Goal: Task Accomplishment & Management: Use online tool/utility

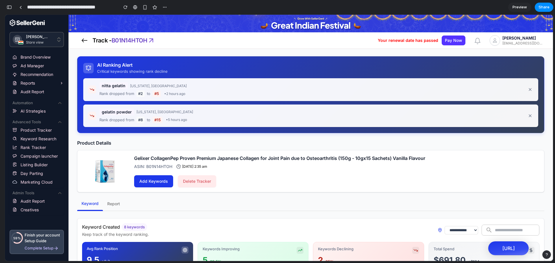
scroll to position [1074, 0]
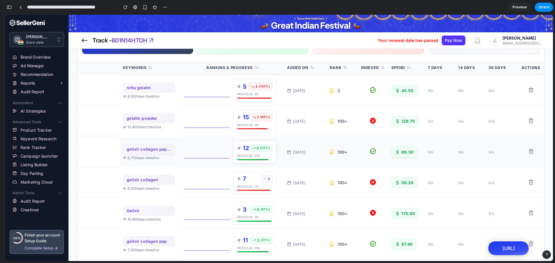
scroll to position [216, 0]
click at [403, 93] on span "45.50" at bounding box center [407, 91] width 12 height 6
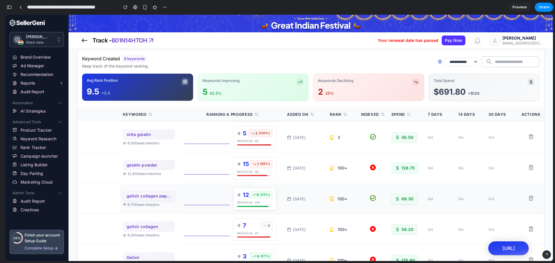
scroll to position [166, 0]
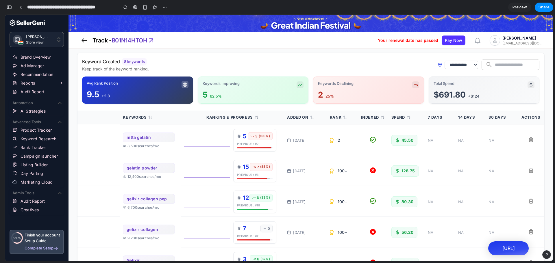
click at [495, 66] on input "text" at bounding box center [517, 65] width 44 height 11
click at [397, 66] on div "**********" at bounding box center [310, 65] width 457 height 14
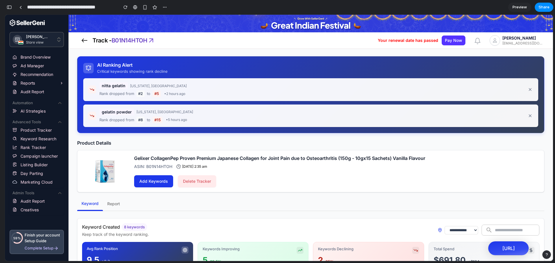
scroll to position [0, 0]
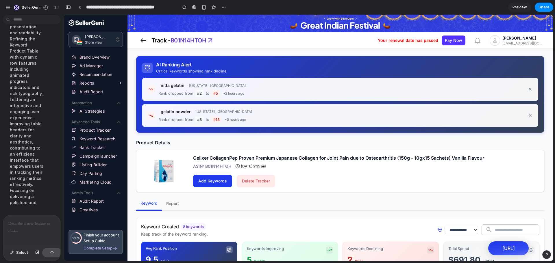
click at [36, 221] on p at bounding box center [31, 223] width 47 height 7
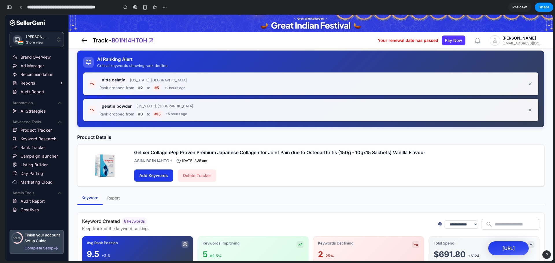
scroll to position [0, 0]
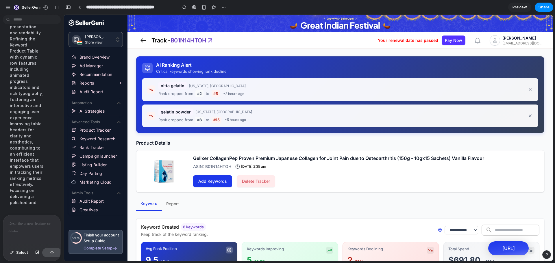
click at [23, 228] on div at bounding box center [31, 230] width 57 height 31
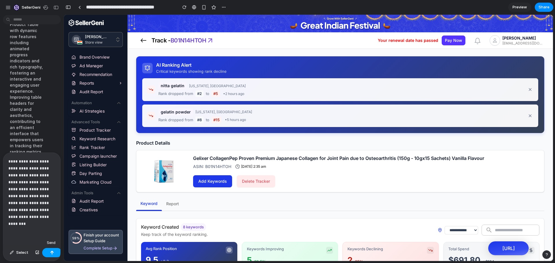
click at [50, 251] on div "button" at bounding box center [52, 253] width 4 height 4
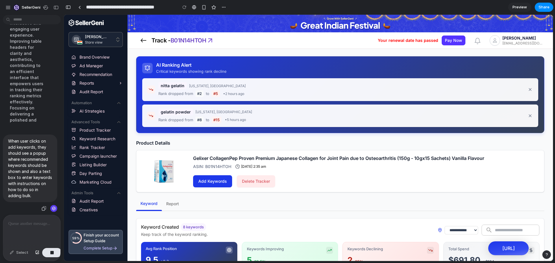
scroll to position [1162, 0]
click at [38, 225] on div at bounding box center [31, 230] width 57 height 31
click at [25, 139] on p "When user clicks on add keywords, they should see a popup where recommended key…" at bounding box center [30, 168] width 44 height 61
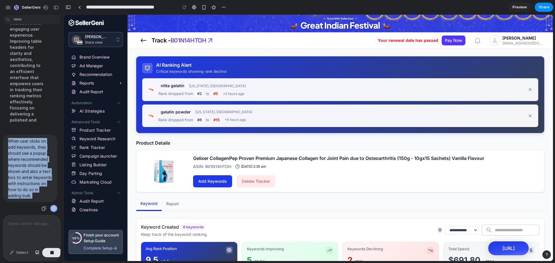
click at [25, 139] on p "When user clicks on add keywords, they should see a popup where recommended key…" at bounding box center [30, 168] width 44 height 61
copy div "When user clicks on add keywords, they should see a popup where recommended key…"
click at [53, 255] on button "button" at bounding box center [52, 252] width 20 height 9
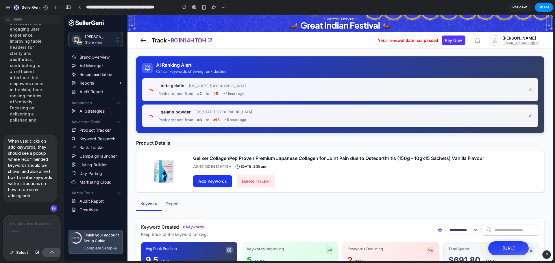
click at [34, 233] on div at bounding box center [31, 230] width 57 height 31
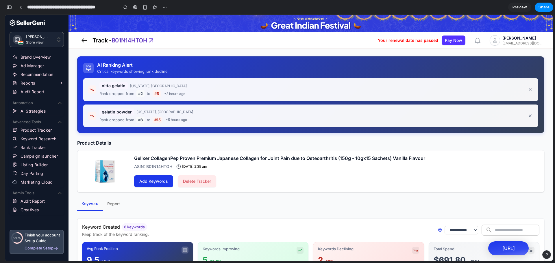
click at [154, 183] on span "Add Keywords" at bounding box center [153, 181] width 29 height 7
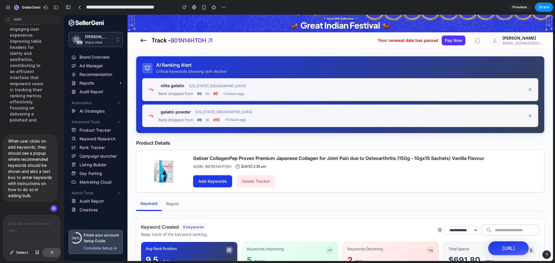
click at [21, 222] on p at bounding box center [30, 223] width 44 height 7
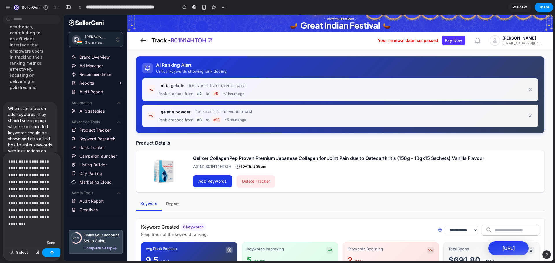
click at [51, 250] on button "button" at bounding box center [52, 252] width 20 height 9
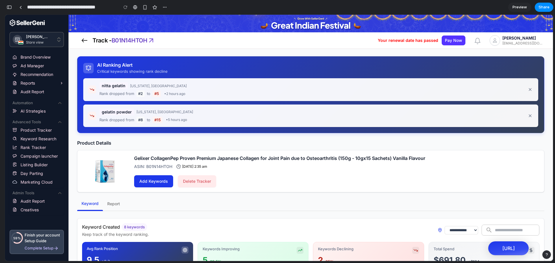
click at [155, 181] on span "Add Keywords" at bounding box center [153, 181] width 29 height 7
click at [116, 198] on button "Report" at bounding box center [113, 204] width 21 height 14
click at [23, 6] on link at bounding box center [20, 7] width 9 height 9
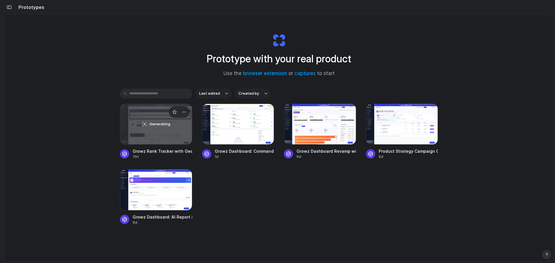
click at [165, 123] on span "Generating" at bounding box center [159, 124] width 21 height 6
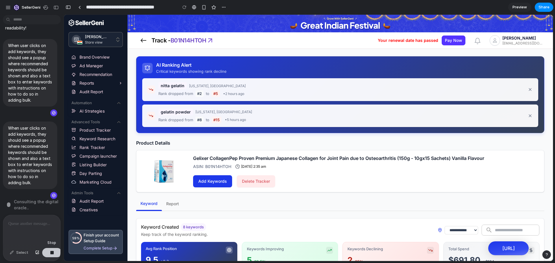
click at [49, 257] on button "button" at bounding box center [52, 252] width 20 height 9
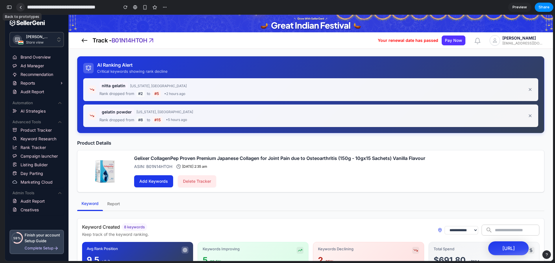
click at [21, 7] on div at bounding box center [20, 7] width 3 height 3
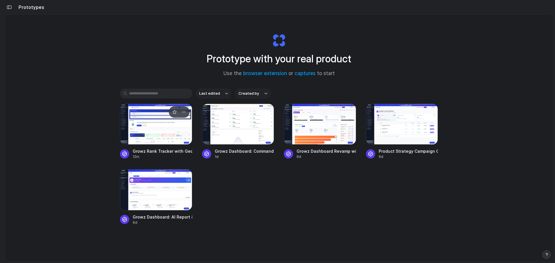
click at [153, 127] on div at bounding box center [156, 124] width 72 height 41
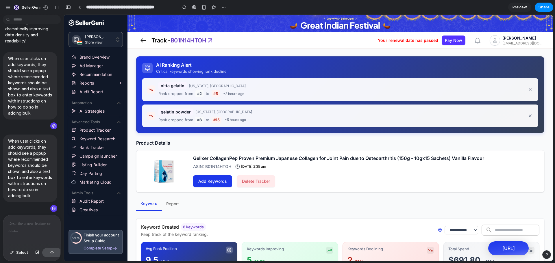
click at [24, 224] on p at bounding box center [31, 223] width 47 height 7
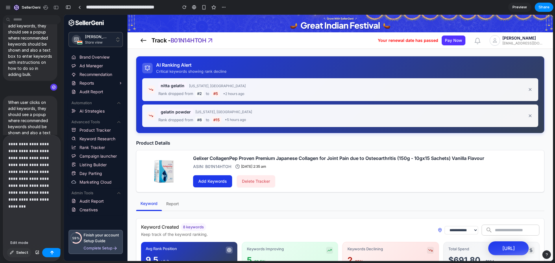
click at [17, 255] on span "Select" at bounding box center [22, 253] width 12 height 6
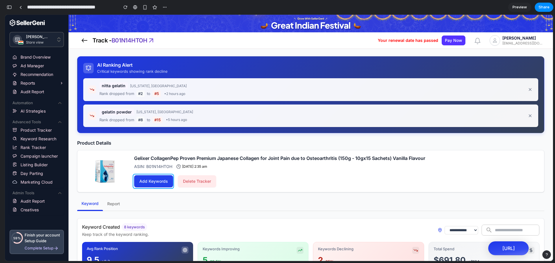
click at [194, 185] on div at bounding box center [308, 138] width 489 height 246
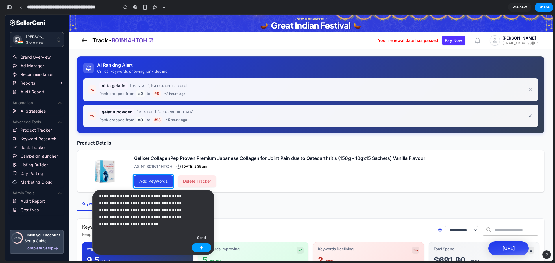
click at [205, 250] on button "button" at bounding box center [202, 247] width 20 height 9
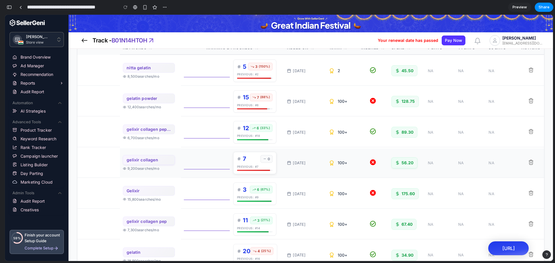
scroll to position [199, 0]
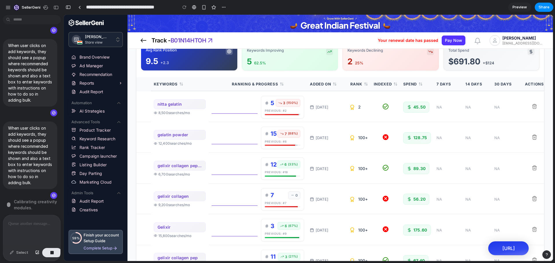
click at [29, 203] on span "Calibrating creativity modules ." at bounding box center [37, 205] width 46 height 12
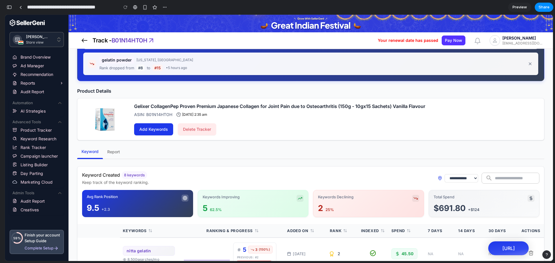
scroll to position [0, 0]
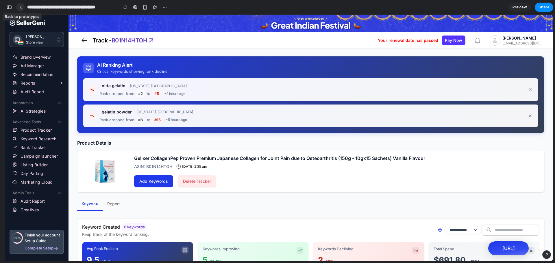
click at [21, 9] on div at bounding box center [20, 7] width 3 height 3
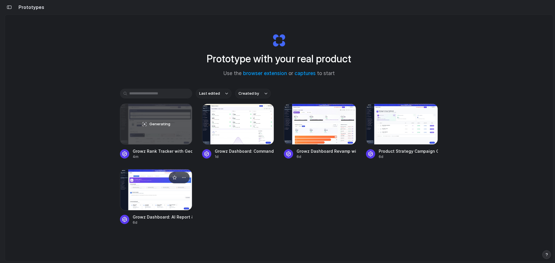
click at [171, 190] on div at bounding box center [156, 189] width 72 height 41
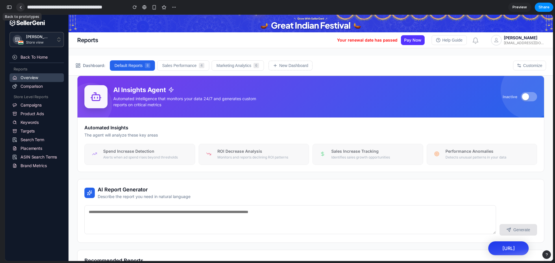
click at [19, 9] on link at bounding box center [20, 7] width 9 height 9
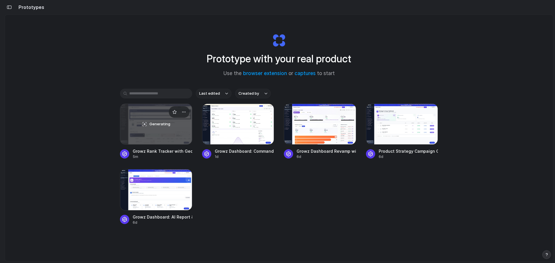
click at [169, 131] on div "Generating" at bounding box center [156, 124] width 72 height 40
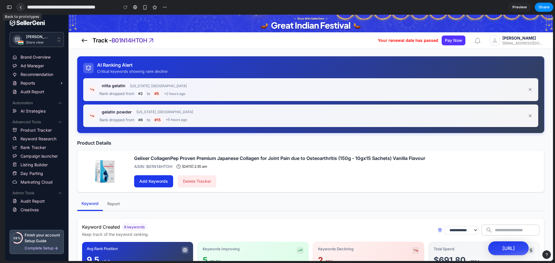
click at [21, 8] on div at bounding box center [20, 7] width 3 height 3
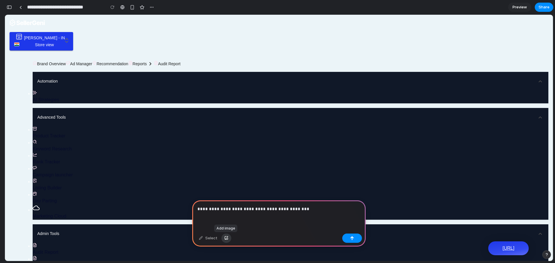
click at [228, 236] on button "button" at bounding box center [226, 238] width 10 height 9
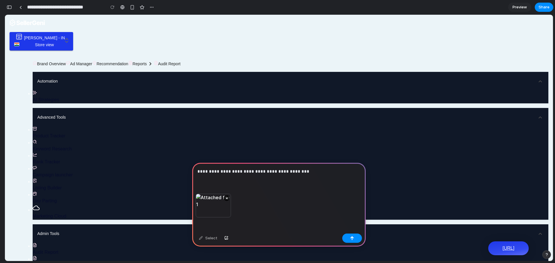
click at [312, 169] on p "**********" at bounding box center [277, 171] width 161 height 7
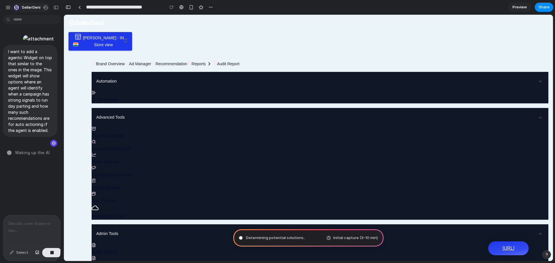
click at [34, 6] on span "SellerGeni" at bounding box center [31, 8] width 19 height 6
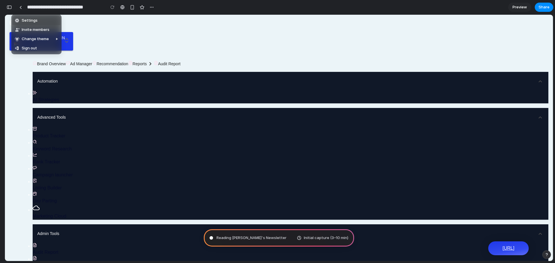
type input "**********"
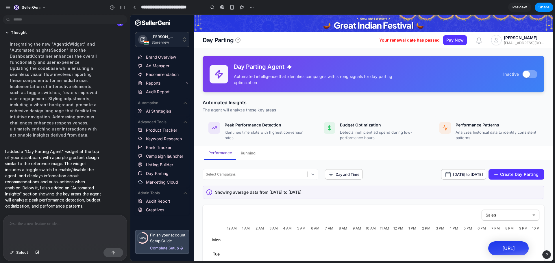
scroll to position [92, 0]
click at [311, 111] on p "The agent will analyze these key areas" at bounding box center [373, 110] width 341 height 6
click at [133, 8] on div at bounding box center [134, 7] width 3 height 3
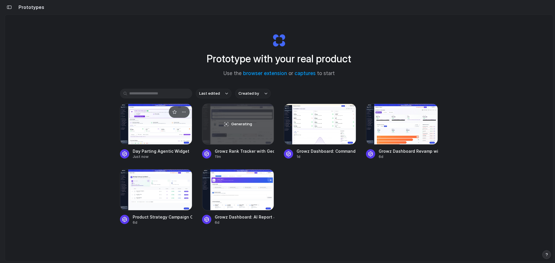
click at [138, 137] on div at bounding box center [156, 124] width 72 height 41
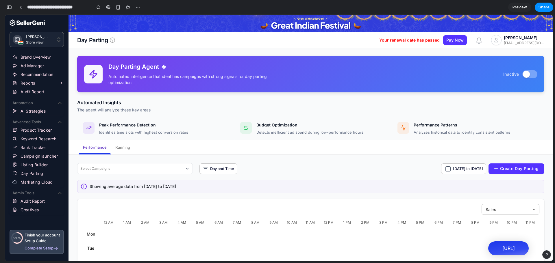
click at [269, 131] on p "Detects inefficient ad spend during low-performance hours" at bounding box center [309, 133] width 107 height 6
click at [524, 71] on button "Enable agent" at bounding box center [529, 74] width 15 height 8
click at [524, 71] on button "Disable agent" at bounding box center [529, 74] width 15 height 8
click at [524, 71] on button "Enable agent" at bounding box center [529, 74] width 15 height 8
click at [524, 71] on button "Disable agent" at bounding box center [529, 74] width 15 height 8
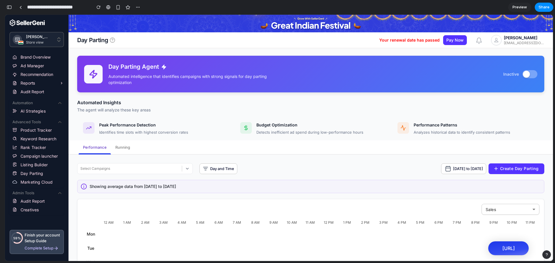
click at [383, 83] on div "Day Parting Agent Automated intelligence that identifies campaigns with strong …" at bounding box center [310, 74] width 467 height 37
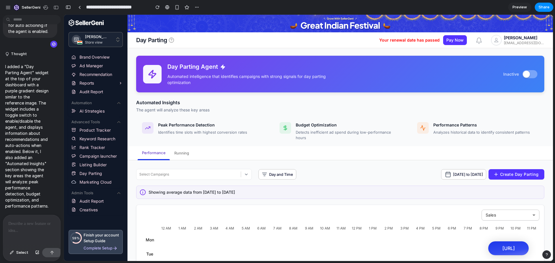
click at [26, 228] on div at bounding box center [31, 230] width 57 height 31
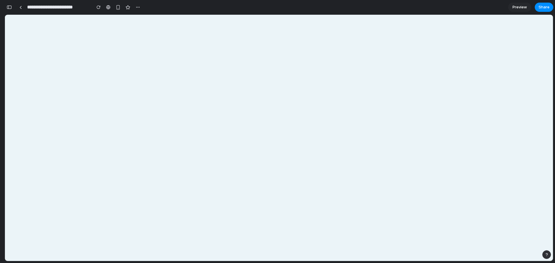
scroll to position [634, 0]
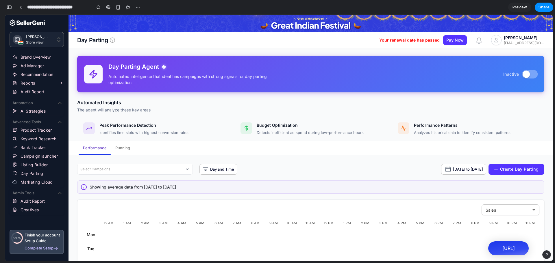
click at [528, 76] on button "Enable agent" at bounding box center [530, 74] width 16 height 8
click at [530, 76] on div "Disable agent" at bounding box center [533, 73] width 7 height 7
click at [274, 134] on p "Detects inefficient ad spend during low-performance hours" at bounding box center [310, 132] width 107 height 6
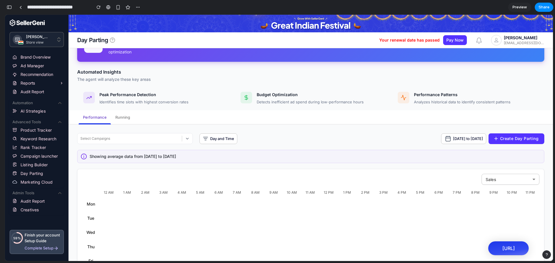
scroll to position [31, 0]
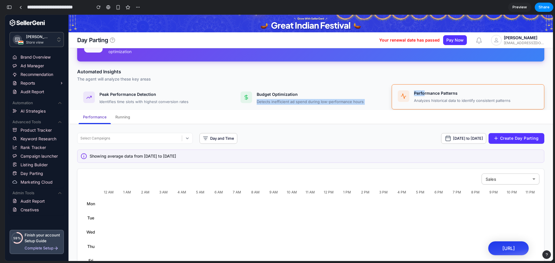
drag, startPoint x: 312, startPoint y: 89, endPoint x: 422, endPoint y: 95, distance: 109.7
click at [422, 95] on div "Peak Performance Detection Identifies time slots with highest conversion rates …" at bounding box center [310, 98] width 467 height 25
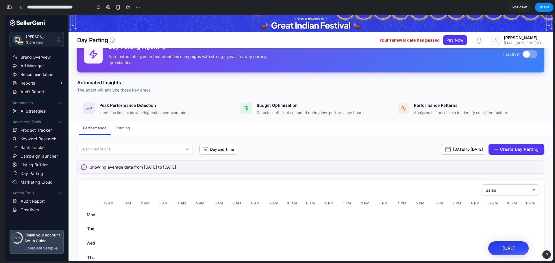
scroll to position [0, 0]
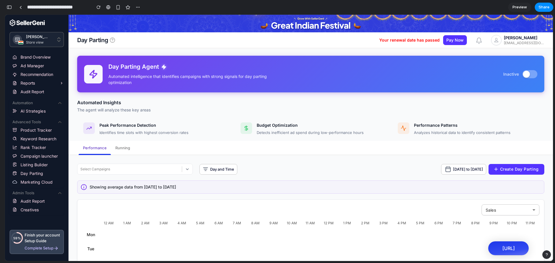
click at [503, 164] on link "Create Day Parting" at bounding box center [516, 169] width 56 height 11
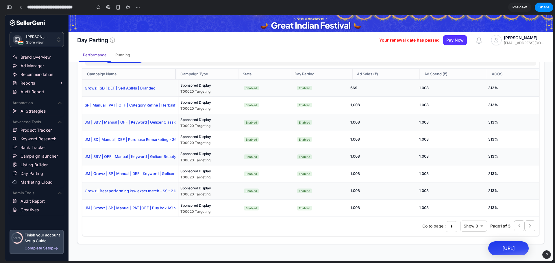
scroll to position [336, 0]
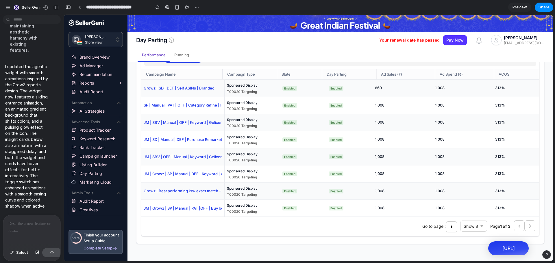
click at [30, 234] on div at bounding box center [31, 230] width 57 height 31
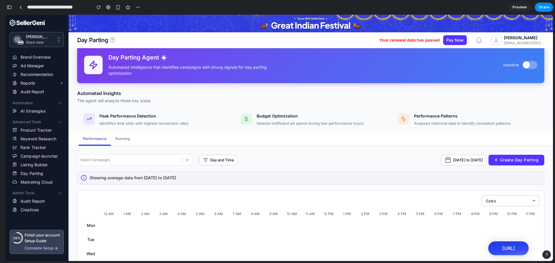
scroll to position [9, 0]
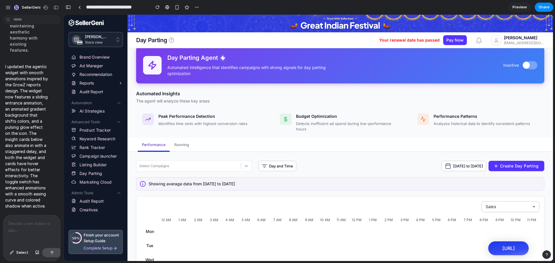
click at [33, 231] on div at bounding box center [31, 230] width 57 height 31
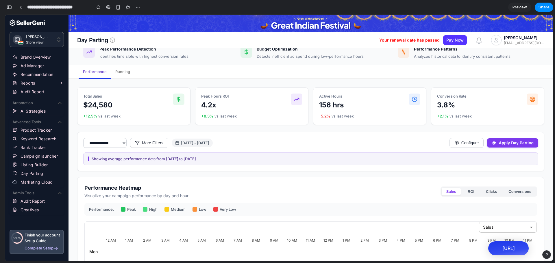
scroll to position [77, 0]
click at [473, 141] on button "Configure" at bounding box center [466, 143] width 34 height 10
click at [502, 143] on button "Apply Day Parting" at bounding box center [512, 142] width 51 height 9
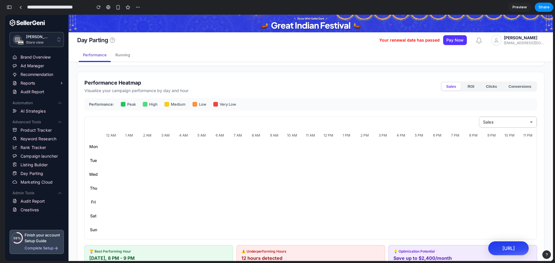
scroll to position [182, 0]
click at [466, 90] on button "ROI" at bounding box center [471, 86] width 16 height 8
click at [482, 91] on div "Sales ROI Clicks Conversions" at bounding box center [488, 86] width 96 height 10
click at [485, 89] on button "Clicks" at bounding box center [491, 86] width 20 height 8
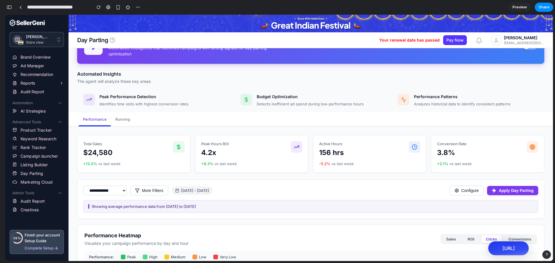
scroll to position [0, 0]
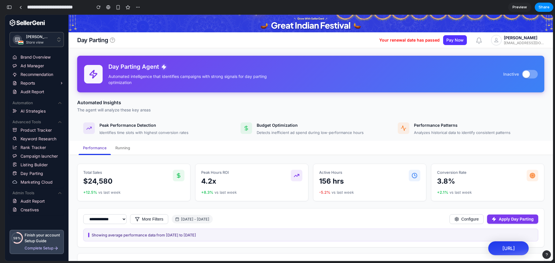
click at [523, 75] on div "Enable agent" at bounding box center [525, 73] width 7 height 7
click at [523, 75] on button "Disable agent" at bounding box center [530, 74] width 16 height 8
click at [523, 75] on div "Enable agent" at bounding box center [525, 73] width 7 height 7
click at [523, 75] on button "Disable agent" at bounding box center [530, 74] width 16 height 8
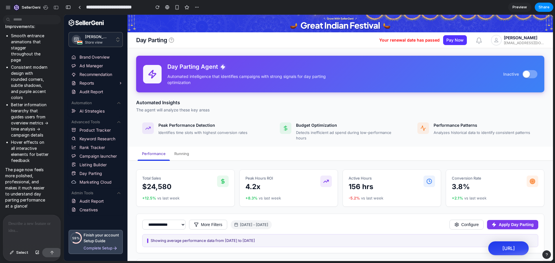
click at [14, 227] on div at bounding box center [31, 230] width 57 height 31
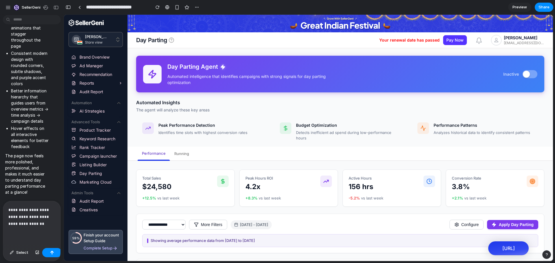
click at [49, 220] on p "**********" at bounding box center [30, 217] width 44 height 21
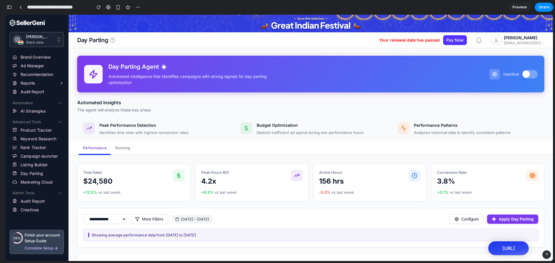
click at [531, 73] on button "Enable agent" at bounding box center [530, 74] width 16 height 8
click at [495, 73] on icon "Configure agent" at bounding box center [498, 74] width 6 height 6
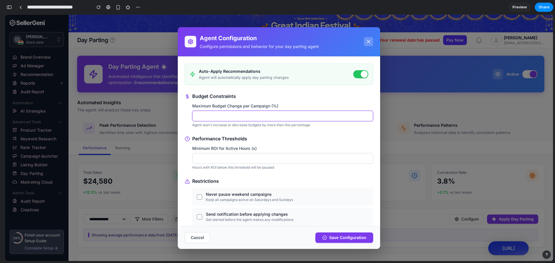
click at [222, 117] on input "**" at bounding box center [282, 116] width 181 height 11
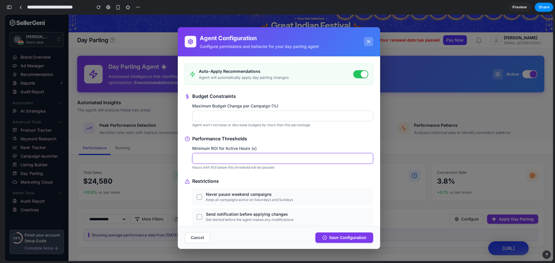
click at [224, 159] on input "*" at bounding box center [282, 158] width 181 height 11
click at [290, 147] on div "Minimum ROI for Active Hours (x)" at bounding box center [282, 149] width 181 height 6
click at [290, 153] on input "*" at bounding box center [282, 158] width 181 height 11
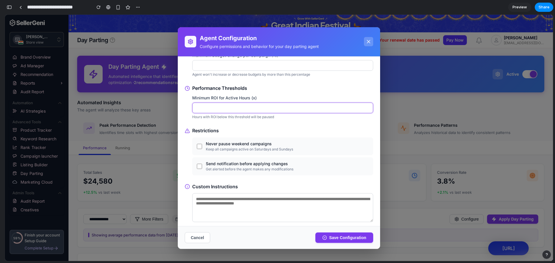
scroll to position [60, 0]
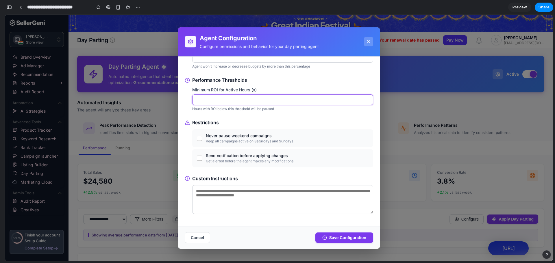
type input "***"
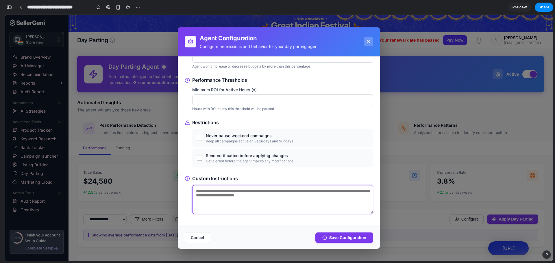
click at [267, 198] on textarea at bounding box center [282, 199] width 181 height 29
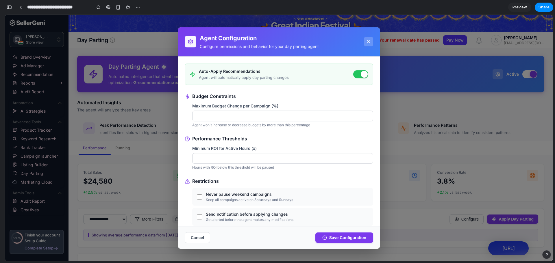
click at [353, 75] on div at bounding box center [360, 74] width 15 height 8
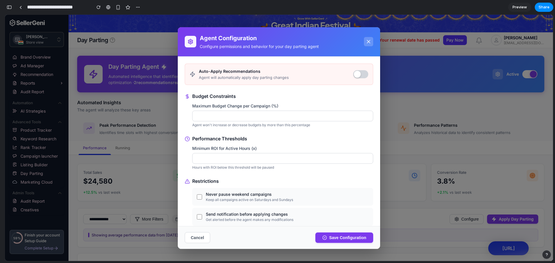
click at [354, 75] on div at bounding box center [357, 74] width 7 height 7
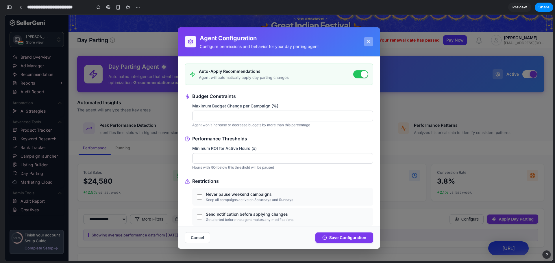
click at [368, 41] on icon at bounding box center [368, 41] width 3 height 3
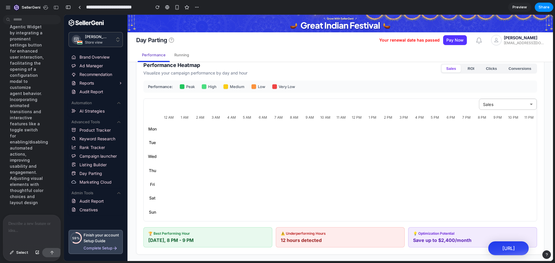
scroll to position [211, 0]
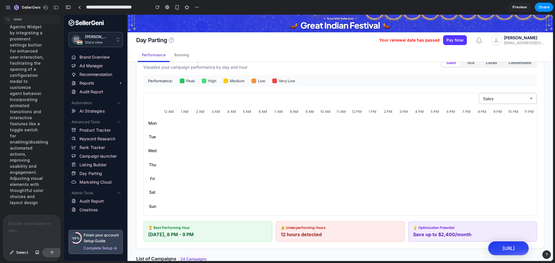
click at [13, 222] on p at bounding box center [30, 223] width 44 height 7
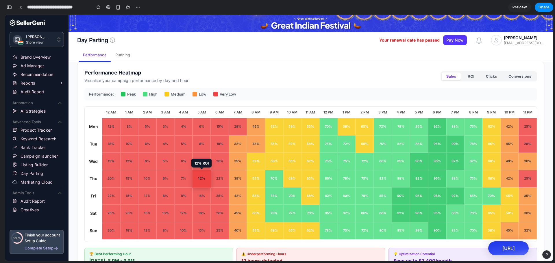
scroll to position [190, 0]
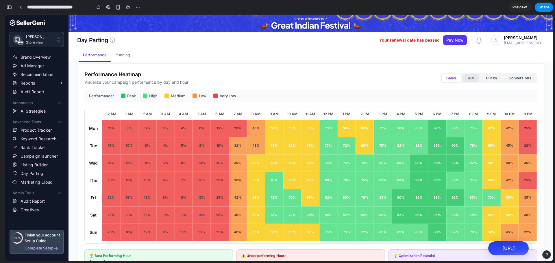
click at [468, 80] on button "ROI" at bounding box center [471, 78] width 16 height 8
click at [483, 80] on button "Clicks" at bounding box center [491, 78] width 20 height 8
click at [511, 81] on button "Conversions" at bounding box center [520, 78] width 32 height 8
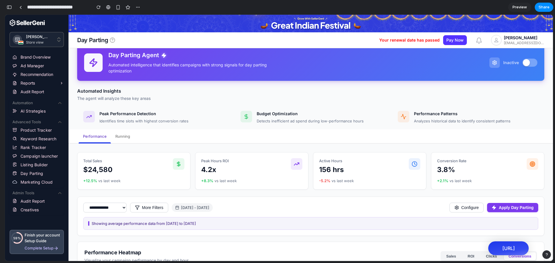
scroll to position [4, 0]
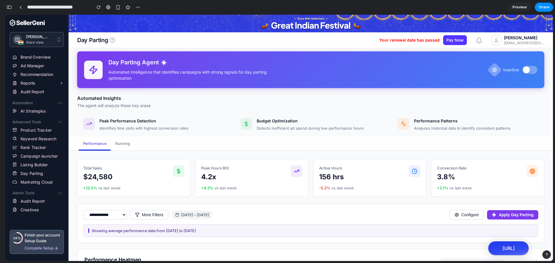
click at [491, 71] on icon "Configure agent" at bounding box center [494, 69] width 7 height 7
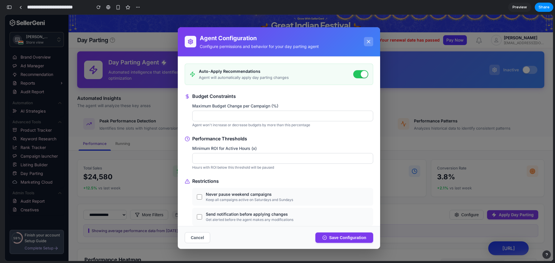
click at [443, 97] on div at bounding box center [279, 138] width 548 height 246
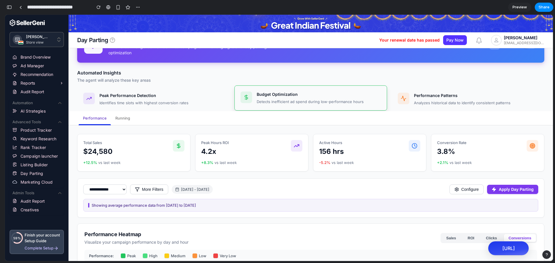
scroll to position [0, 0]
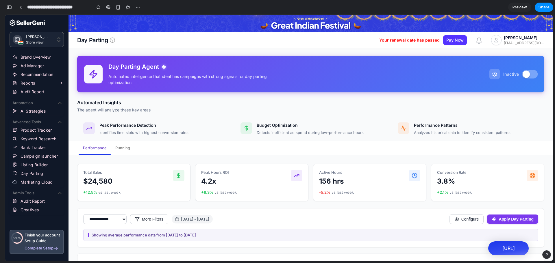
click at [526, 76] on button "Enable agent" at bounding box center [530, 74] width 16 height 8
click at [530, 76] on div "Disable agent" at bounding box center [533, 73] width 7 height 7
click at [444, 110] on p "The agent will analyze these key areas" at bounding box center [310, 110] width 467 height 6
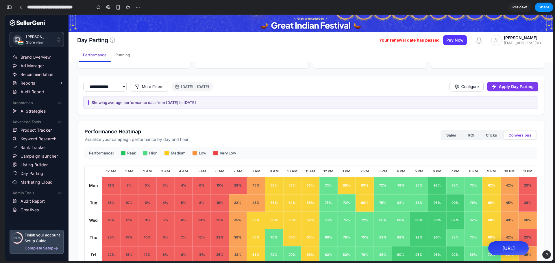
scroll to position [85, 0]
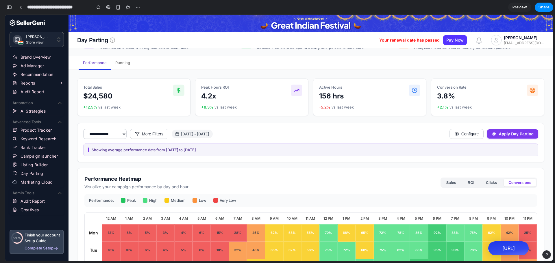
click at [205, 134] on div "Oct 2 - Oct 8, 2025" at bounding box center [192, 134] width 41 height 9
click at [255, 137] on div "**********" at bounding box center [310, 134] width 455 height 10
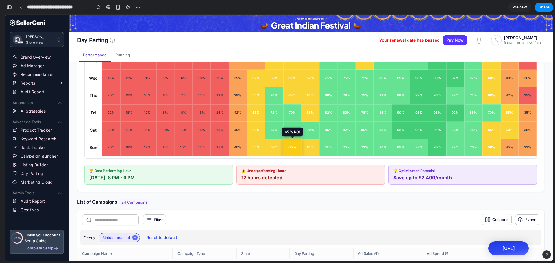
scroll to position [275, 0]
click at [269, 116] on div "75 % ROI" at bounding box center [273, 114] width 21 height 9
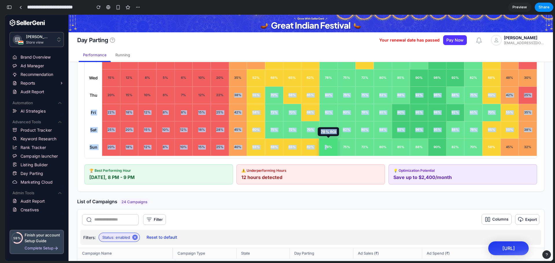
drag, startPoint x: 226, startPoint y: 102, endPoint x: 325, endPoint y: 144, distance: 107.7
click at [325, 144] on div "12 AM 1 AM 2 AM 3 AM 4 AM 5 AM 6 AM 7 AM 8 AM 9 AM 10 AM 11 AM 12 PM 1 PM 2 PM …" at bounding box center [311, 89] width 452 height 133
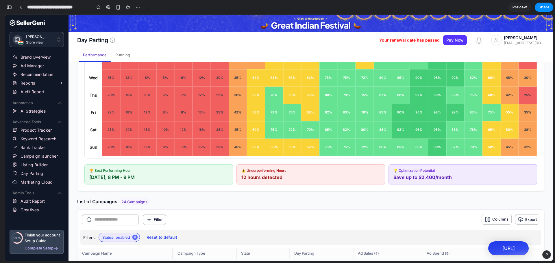
click at [355, 181] on div "12 hours detected" at bounding box center [310, 177] width 139 height 7
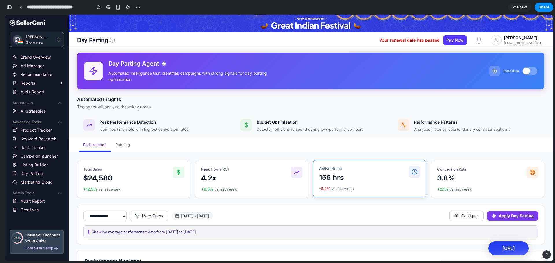
scroll to position [0, 0]
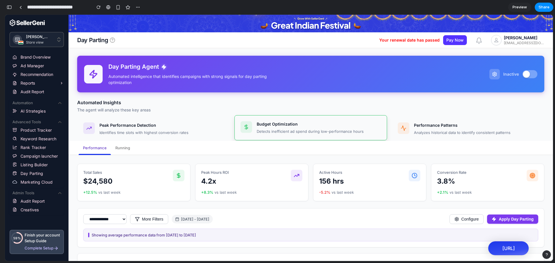
click at [271, 118] on div "Budget Optimization Detects inefficient ad spend during low-performance hours" at bounding box center [310, 127] width 153 height 25
click at [248, 106] on h3 "Automated Insights" at bounding box center [310, 102] width 467 height 7
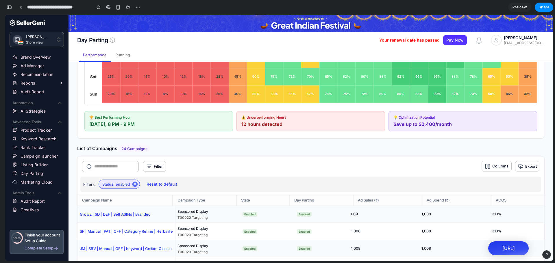
scroll to position [323, 0]
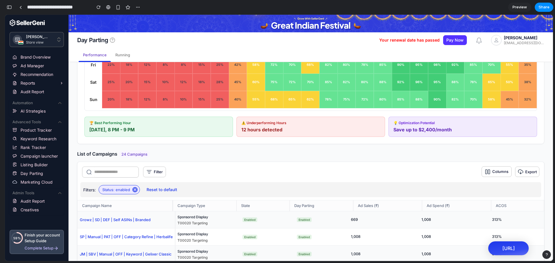
click at [328, 157] on div "List of Campaigns 24 Campaigns" at bounding box center [310, 154] width 467 height 6
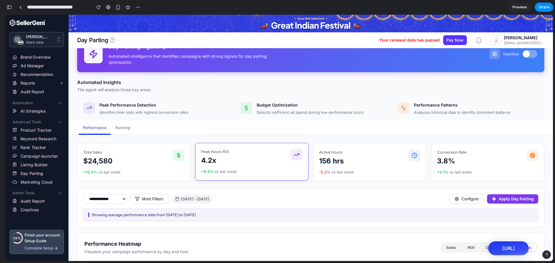
scroll to position [0, 0]
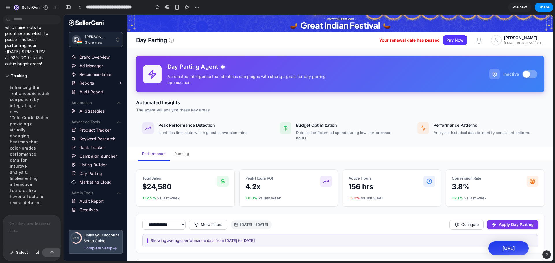
click at [12, 222] on p at bounding box center [30, 223] width 44 height 7
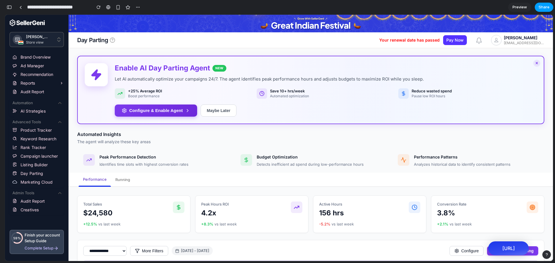
click at [542, 8] on span "Share" at bounding box center [543, 7] width 11 height 6
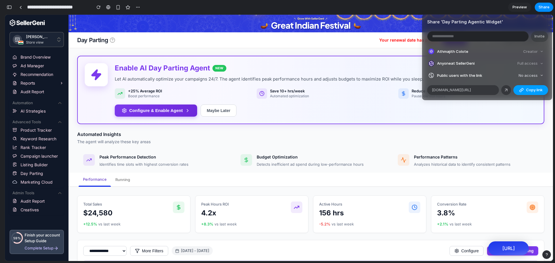
click at [518, 90] on button "Copy link" at bounding box center [530, 90] width 35 height 10
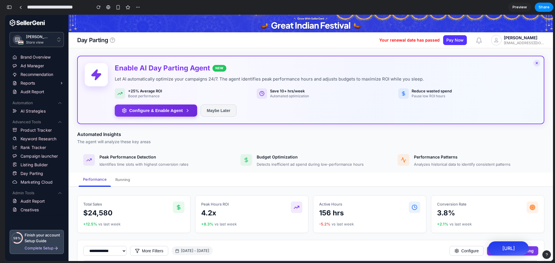
click at [211, 112] on button "Maybe Later" at bounding box center [219, 111] width 36 height 12
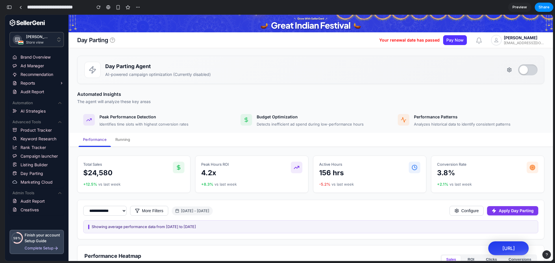
click at [524, 75] on button "Enable agent" at bounding box center [527, 69] width 19 height 11
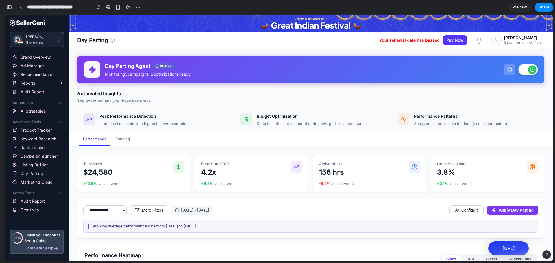
click at [524, 75] on button "Disable agent" at bounding box center [527, 69] width 19 height 11
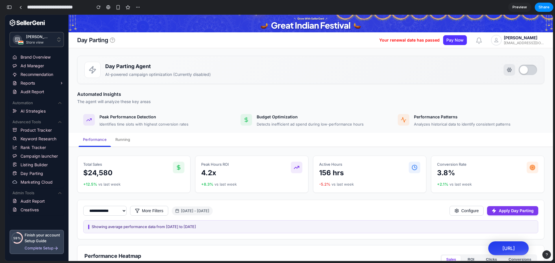
click at [509, 72] on button "Configure agent" at bounding box center [509, 70] width 12 height 12
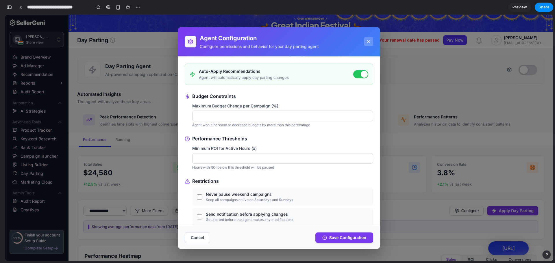
click at [431, 120] on div at bounding box center [279, 138] width 548 height 246
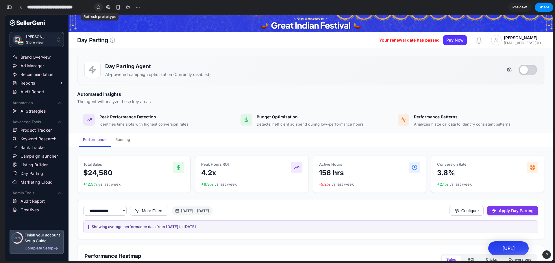
click at [96, 7] on div "button" at bounding box center [98, 7] width 4 height 4
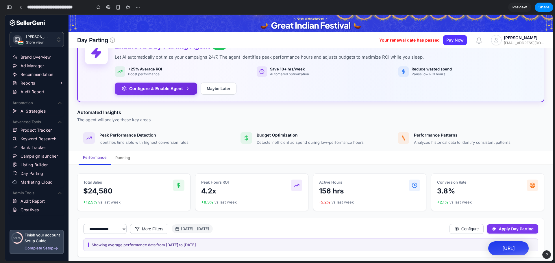
scroll to position [22, 0]
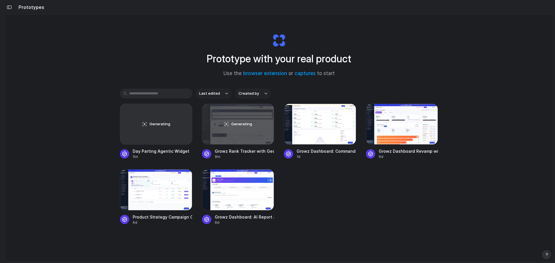
click at [553, 254] on div "Prototypes Prototype with your real product Use the browser extension or captur…" at bounding box center [280, 131] width 550 height 263
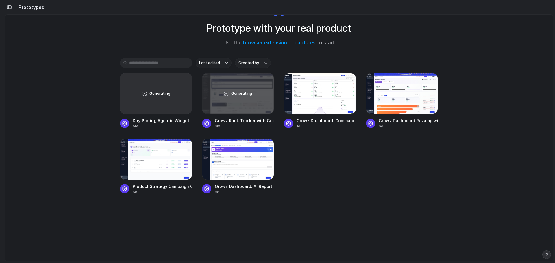
click at [546, 254] on div "button" at bounding box center [546, 255] width 4 height 4
click at [447, 231] on div "Prototype with your real product Use the browser extension or captures to start…" at bounding box center [279, 122] width 548 height 277
click at [379, 198] on div "Last edited Created by Generating Day Parting Agentic Widget 5m Generating Grow…" at bounding box center [279, 144] width 318 height 172
click at [229, 97] on div "Generating" at bounding box center [238, 93] width 72 height 40
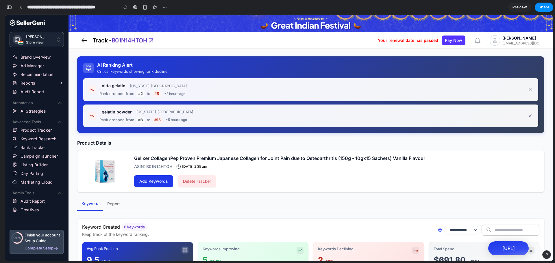
click at [153, 180] on span "Add Keywords" at bounding box center [153, 181] width 29 height 7
click at [24, 8] on link at bounding box center [20, 7] width 9 height 9
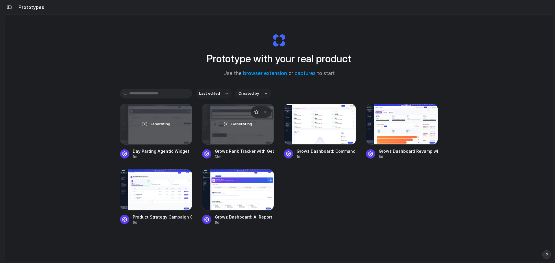
click at [231, 129] on div "Generating" at bounding box center [238, 124] width 72 height 40
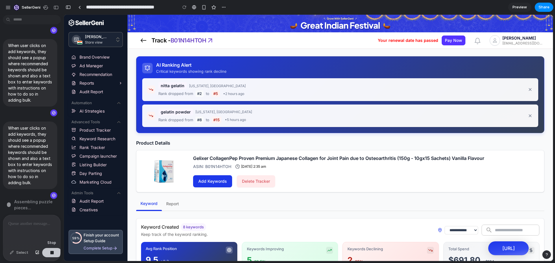
click at [49, 253] on button "button" at bounding box center [52, 252] width 20 height 9
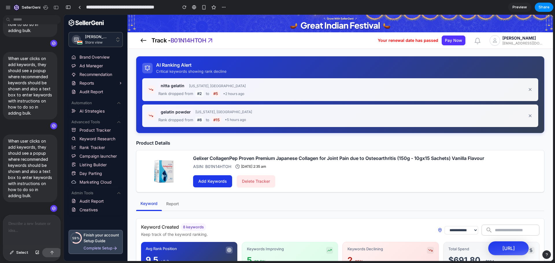
click at [21, 229] on div at bounding box center [31, 230] width 57 height 31
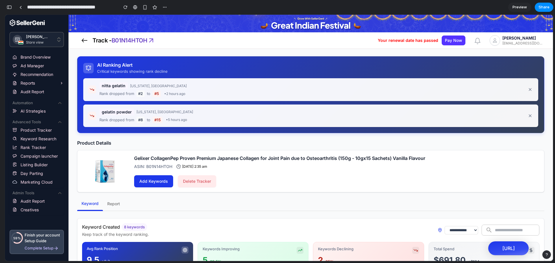
click at [146, 182] on span "Add Keywords" at bounding box center [153, 181] width 29 height 7
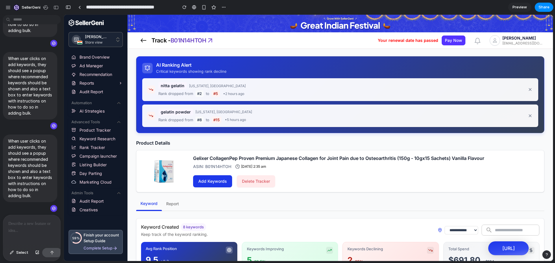
click at [27, 218] on div at bounding box center [31, 230] width 57 height 31
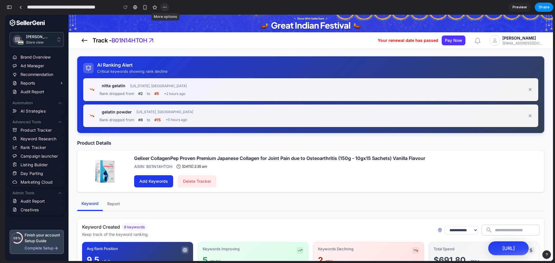
click at [166, 3] on button "button" at bounding box center [164, 7] width 9 height 9
click at [177, 26] on li "Delete" at bounding box center [179, 29] width 36 height 9
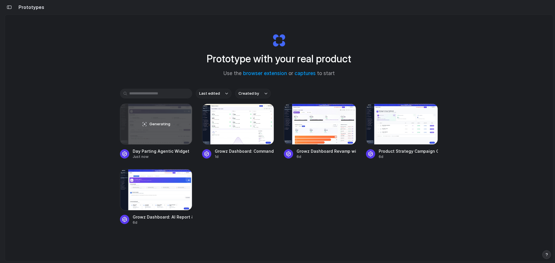
click at [237, 194] on div "Generating Day Parting Agentic Widget Just now Growz Dashboard: Command Bar Fea…" at bounding box center [279, 165] width 318 height 122
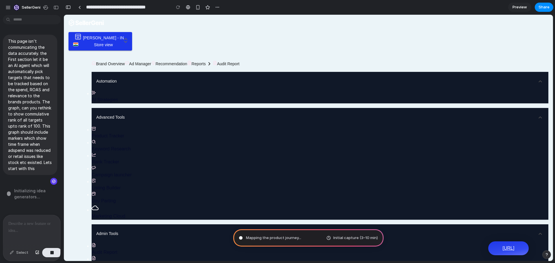
type input "**********"
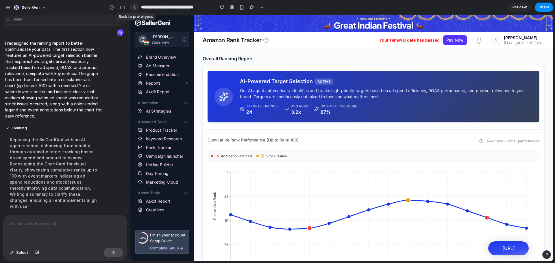
click at [133, 11] on link at bounding box center [134, 7] width 9 height 9
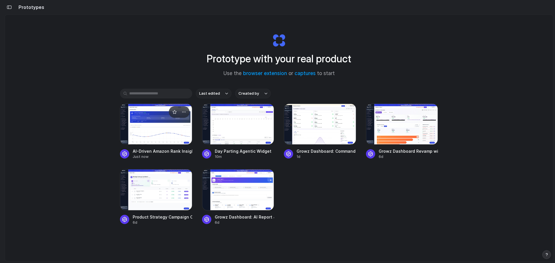
click at [150, 135] on div at bounding box center [156, 124] width 72 height 41
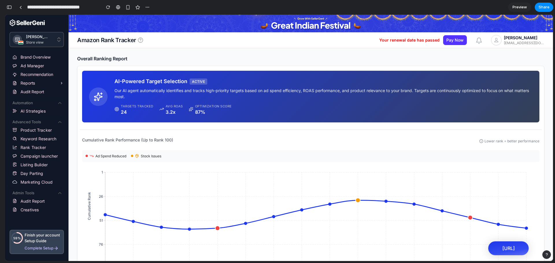
click at [233, 103] on div "AI-Powered Target Selection ACTIVE Our AI agent automatically identifies and tr…" at bounding box center [323, 97] width 418 height 38
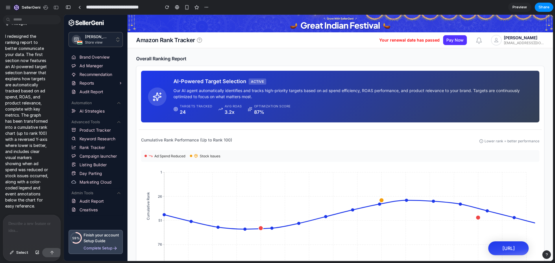
click at [27, 231] on div at bounding box center [31, 230] width 57 height 31
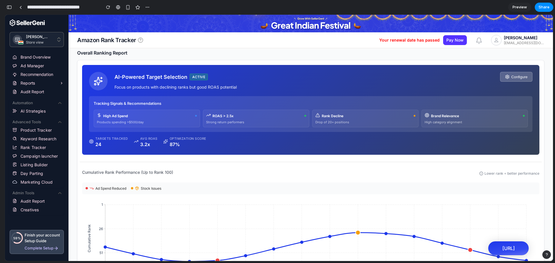
scroll to position [25, 0]
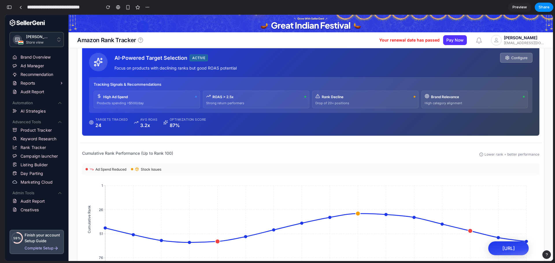
click at [323, 103] on div "Drop of 20+ positions" at bounding box center [365, 103] width 100 height 4
click at [243, 99] on div "ROAS > 2.5x" at bounding box center [256, 97] width 100 height 6
click at [505, 56] on icon at bounding box center [507, 57] width 5 height 5
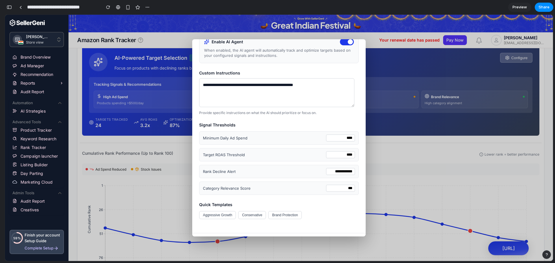
scroll to position [50, 0]
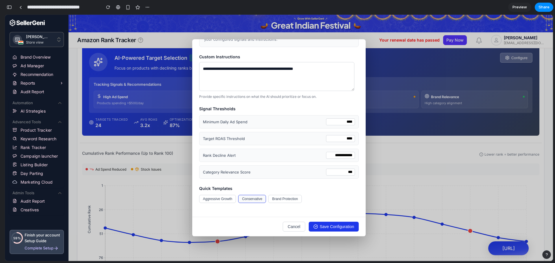
click at [252, 202] on button "Conservative" at bounding box center [252, 199] width 28 height 8
click at [279, 196] on button "Brand Protection" at bounding box center [284, 199] width 33 height 8
click at [249, 194] on div "Quick Templates Aggressive Growth Conservative Brand Protection" at bounding box center [278, 194] width 159 height 17
click at [250, 197] on button "Conservative" at bounding box center [252, 199] width 28 height 8
click at [210, 202] on button "Aggressive Growth" at bounding box center [217, 199] width 37 height 8
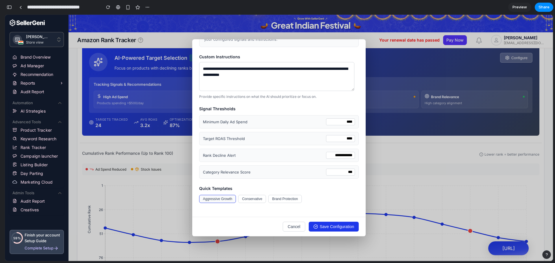
type textarea "**********"
click at [289, 225] on button "Cancel" at bounding box center [294, 227] width 23 height 10
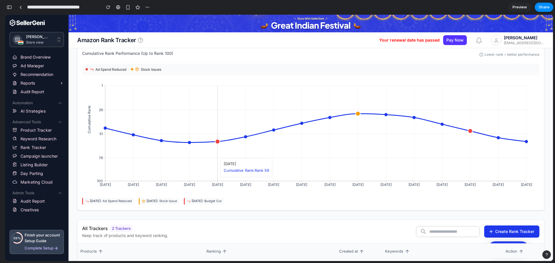
scroll to position [120, 0]
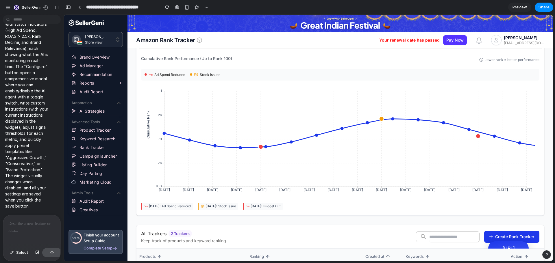
click at [20, 231] on div at bounding box center [31, 230] width 57 height 31
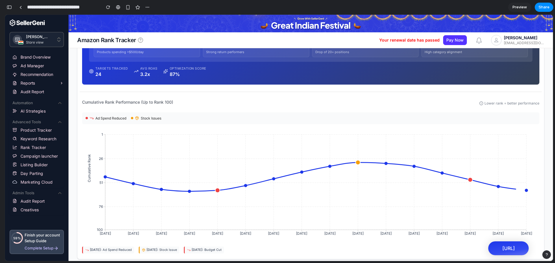
scroll to position [77, 0]
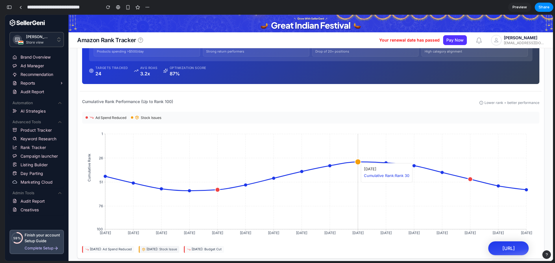
click at [357, 160] on circle at bounding box center [358, 162] width 6 height 6
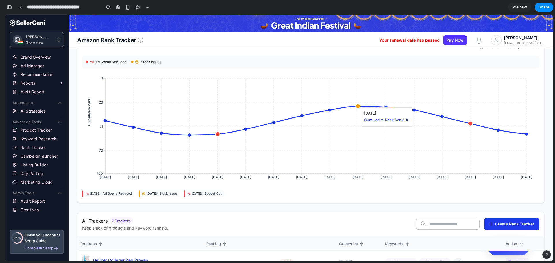
scroll to position [134, 0]
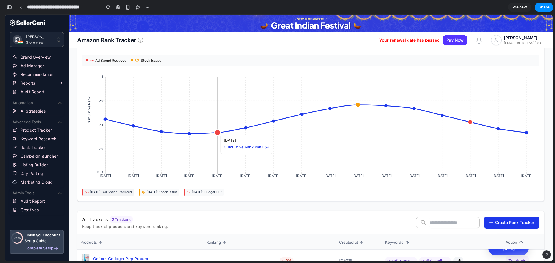
click at [217, 132] on circle at bounding box center [218, 133] width 6 height 6
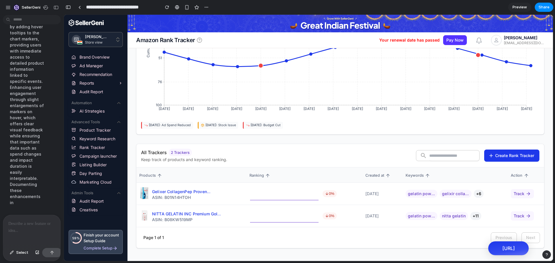
click at [15, 226] on div at bounding box center [31, 230] width 57 height 31
click at [15, 226] on div "**********" at bounding box center [31, 230] width 57 height 31
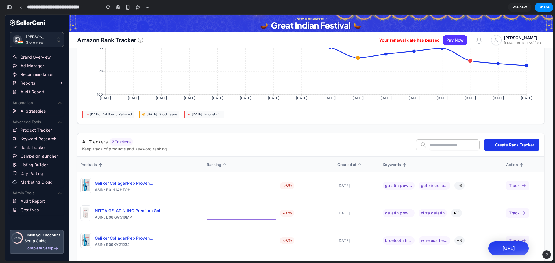
scroll to position [296, 0]
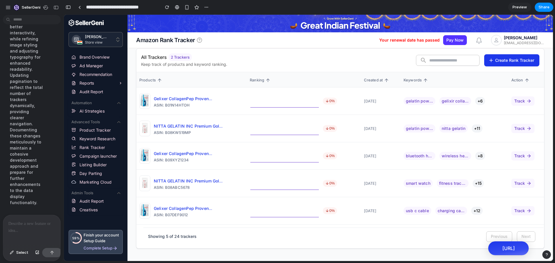
click at [27, 225] on div at bounding box center [31, 230] width 57 height 31
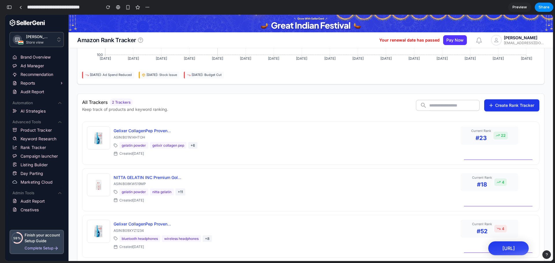
scroll to position [251, 0]
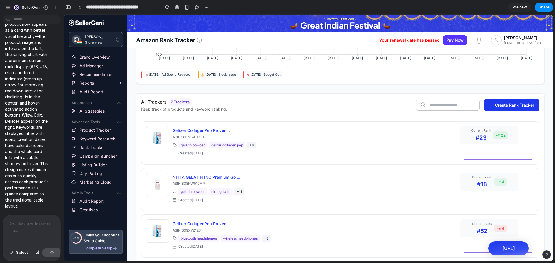
click at [30, 221] on p at bounding box center [30, 223] width 44 height 7
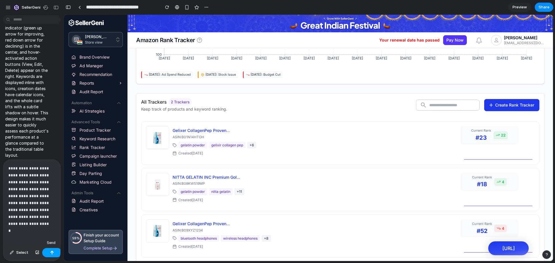
click at [49, 251] on button "button" at bounding box center [52, 252] width 20 height 9
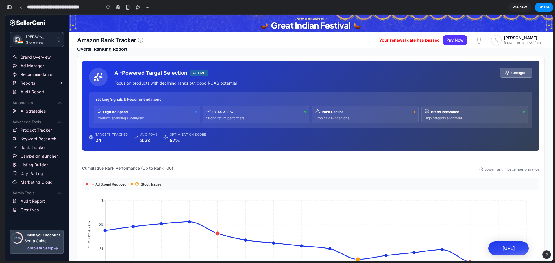
scroll to position [10, 0]
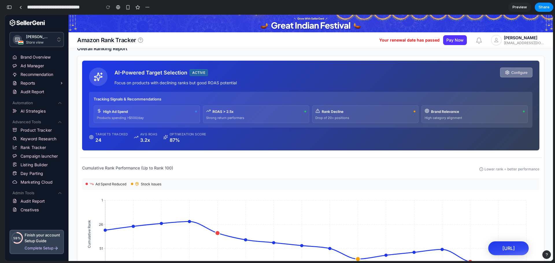
click at [520, 70] on button "Configure" at bounding box center [516, 73] width 32 height 10
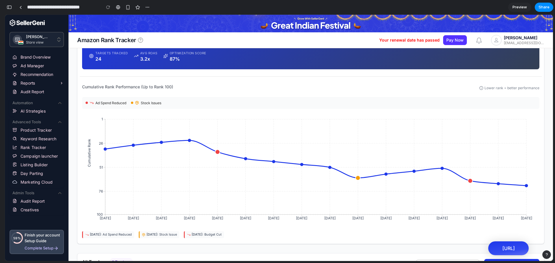
scroll to position [42, 0]
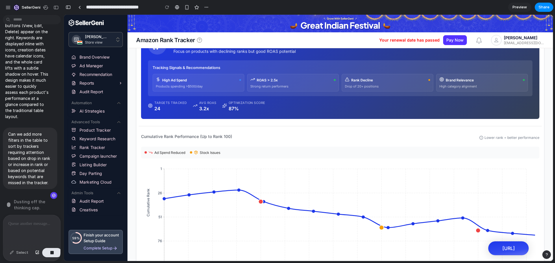
click at [31, 222] on p at bounding box center [30, 223] width 44 height 7
click at [57, 255] on button "button" at bounding box center [52, 252] width 20 height 9
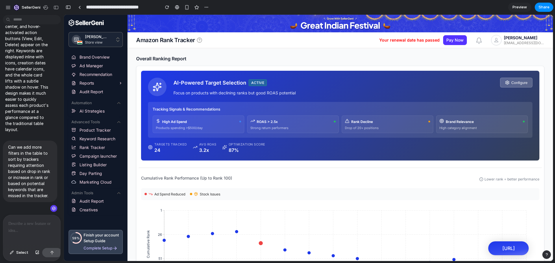
scroll to position [0, 0]
click at [31, 229] on div at bounding box center [31, 230] width 57 height 31
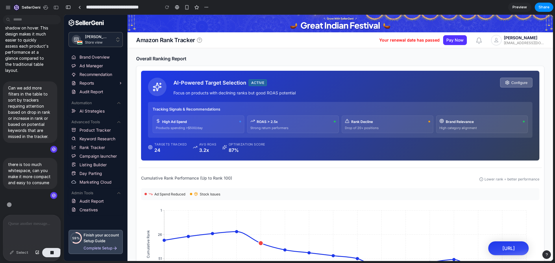
scroll to position [1879, 0]
click at [26, 171] on p "there is too much whitespace, can you make it more compact and easy to consume" at bounding box center [30, 173] width 44 height 24
copy div "there is too much whitespace, can you make it more compact and easy to consume"
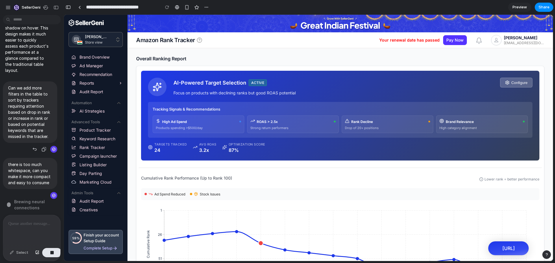
click at [33, 102] on p "Can we add more filters in the table to sort by trackers requiring attention ba…" at bounding box center [30, 112] width 44 height 55
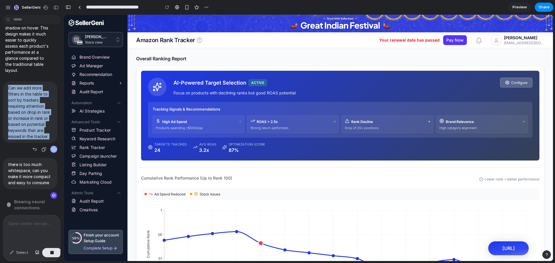
click at [33, 102] on p "Can we add more filters in the table to sort by trackers requiring attention ba…" at bounding box center [30, 112] width 44 height 55
copy div "Can we add more filters in the table to sort by trackers requiring attention ba…"
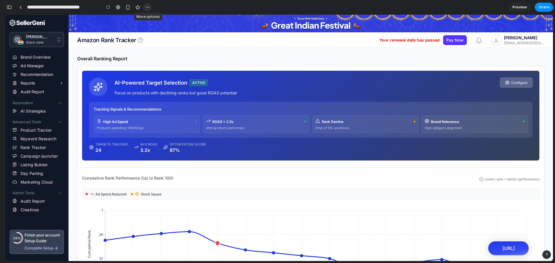
click at [144, 10] on button "button" at bounding box center [147, 7] width 9 height 9
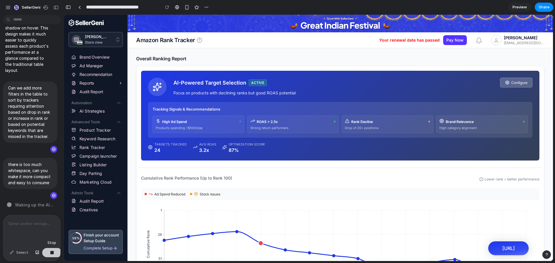
click at [53, 255] on button "button" at bounding box center [52, 252] width 20 height 9
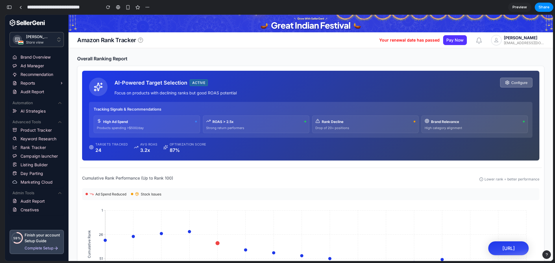
scroll to position [0, 0]
click at [24, 9] on link at bounding box center [20, 7] width 9 height 9
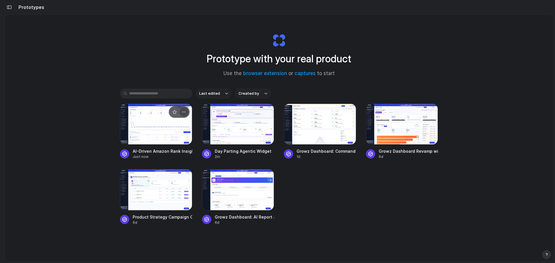
click at [182, 114] on div "button" at bounding box center [183, 112] width 5 height 5
click at [133, 129] on div at bounding box center [156, 124] width 72 height 41
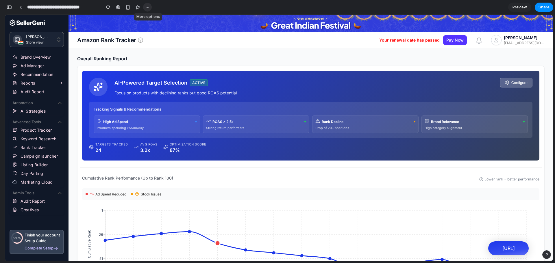
click at [149, 7] on div "button" at bounding box center [147, 7] width 5 height 5
click at [156, 20] on span "Duplicate" at bounding box center [162, 20] width 18 height 6
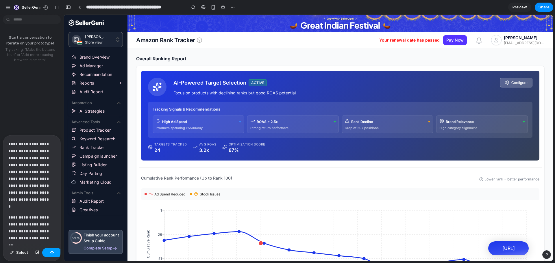
click at [53, 255] on button "button" at bounding box center [52, 252] width 20 height 9
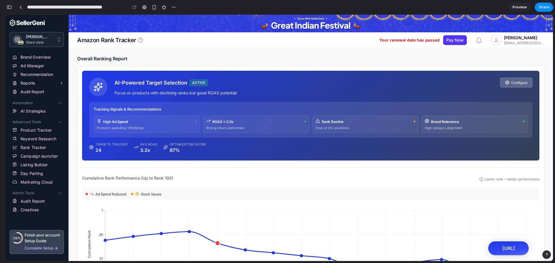
type input "**********"
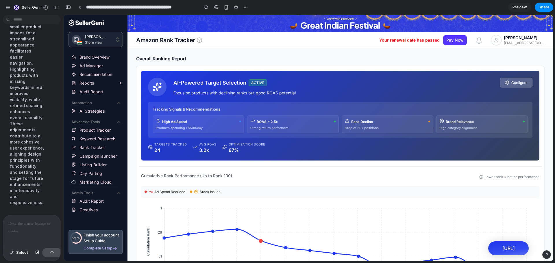
click at [22, 218] on div at bounding box center [31, 230] width 57 height 31
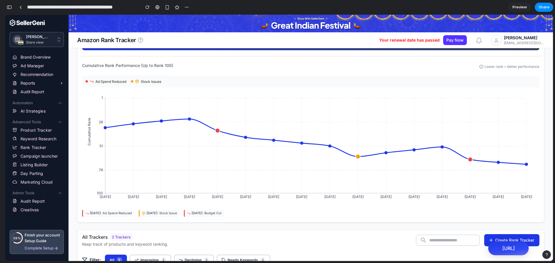
scroll to position [110, 0]
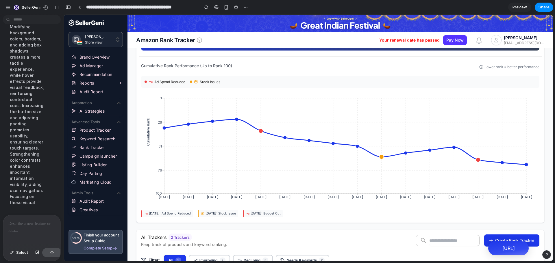
click at [16, 220] on p at bounding box center [30, 223] width 44 height 7
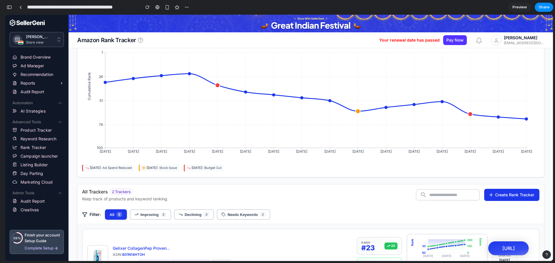
scroll to position [172, 0]
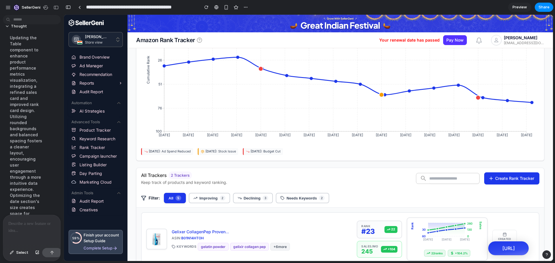
click at [25, 226] on div at bounding box center [31, 230] width 57 height 31
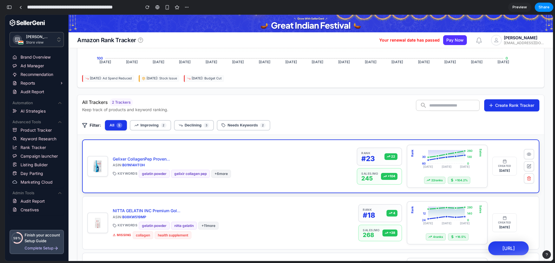
scroll to position [252, 0]
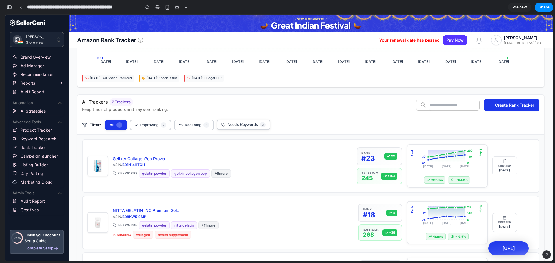
click at [243, 129] on button "Needs Keywords 2" at bounding box center [243, 125] width 53 height 10
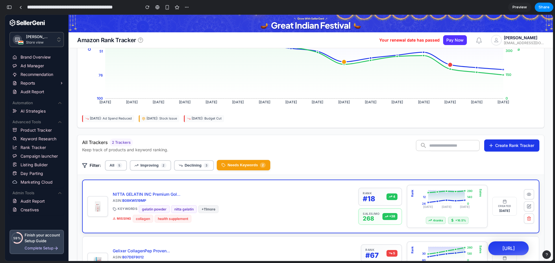
scroll to position [191, 0]
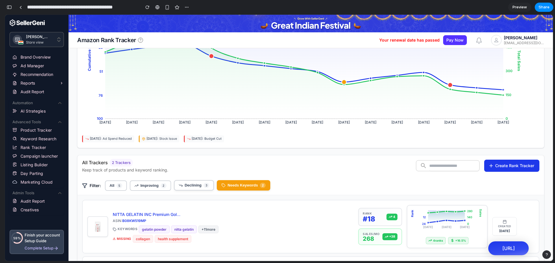
click at [186, 185] on span "Declining" at bounding box center [193, 185] width 17 height 4
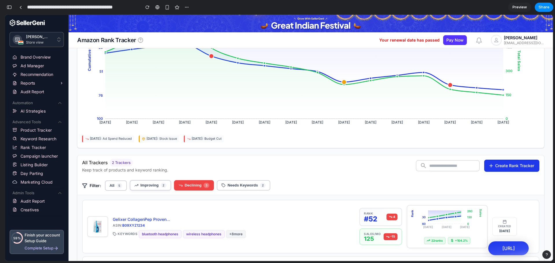
click at [148, 185] on span "Improving" at bounding box center [149, 185] width 18 height 4
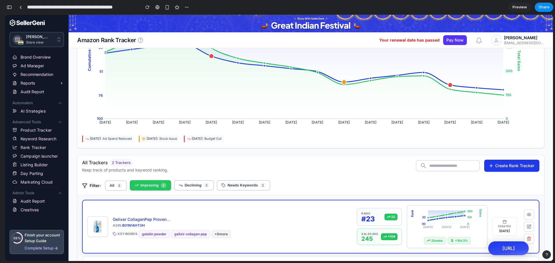
scroll to position [275, 0]
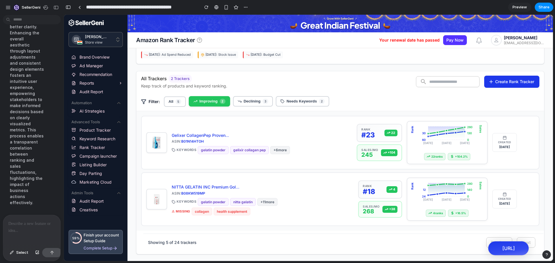
click at [24, 232] on div at bounding box center [31, 230] width 57 height 31
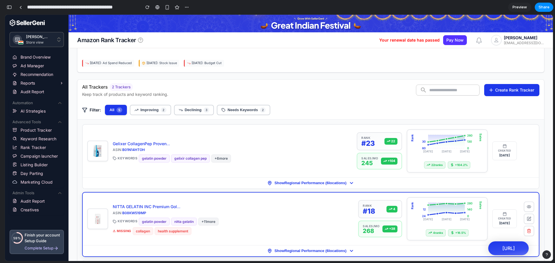
scroll to position [267, 0]
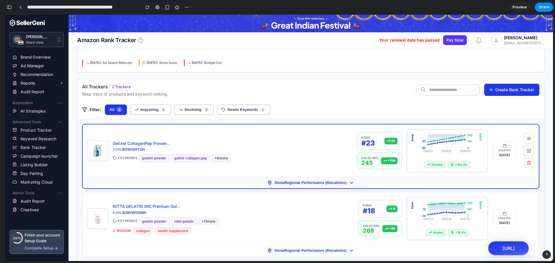
click at [285, 185] on span "Show Regional Performance ( 6 locations)" at bounding box center [310, 183] width 72 height 4
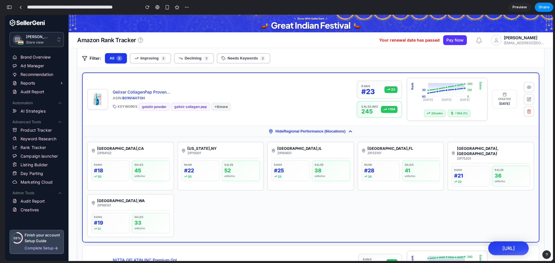
scroll to position [320, 0]
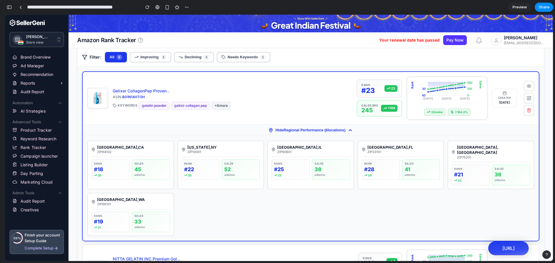
click at [303, 133] on button "Hide Regional Performance ( 6 locations)" at bounding box center [311, 130] width 456 height 11
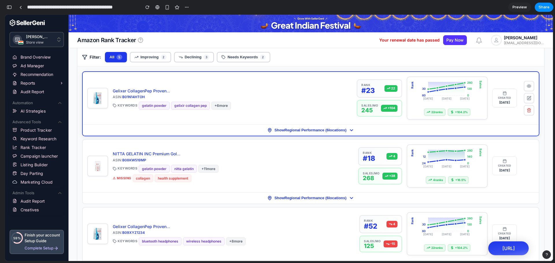
click at [303, 133] on button "Show Regional Performance ( 6 locations)" at bounding box center [311, 130] width 456 height 11
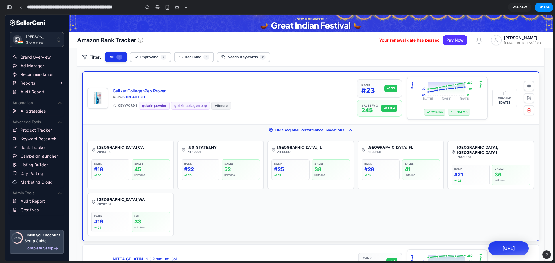
click at [303, 128] on button "Hide Regional Performance ( 6 locations)" at bounding box center [311, 130] width 456 height 11
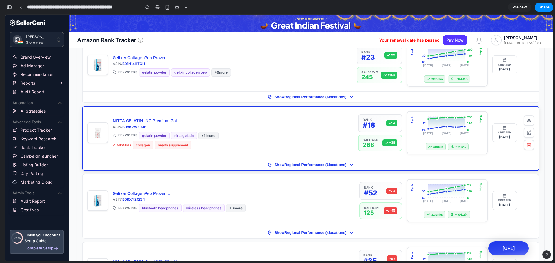
scroll to position [353, 0]
click at [306, 164] on span "Show Regional Performance ( 6 locations)" at bounding box center [310, 164] width 72 height 4
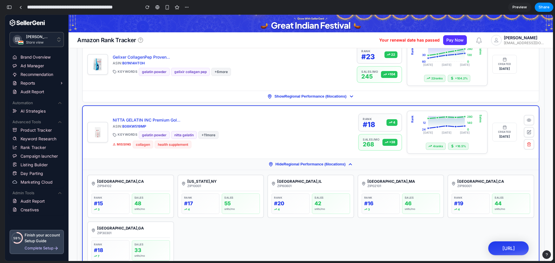
click at [306, 164] on span "Hide Regional Performance ( 6 locations)" at bounding box center [310, 164] width 70 height 4
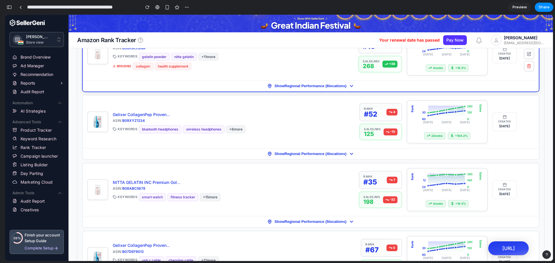
scroll to position [432, 0]
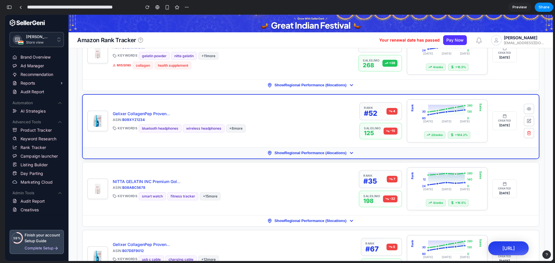
click at [302, 154] on span "Show Regional Performance ( 4 locations)" at bounding box center [310, 153] width 72 height 4
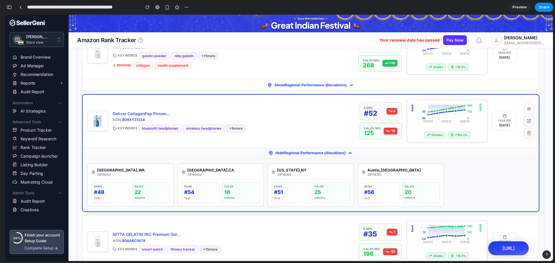
click at [302, 154] on span "Hide Regional Performance ( 4 locations)" at bounding box center [310, 153] width 70 height 4
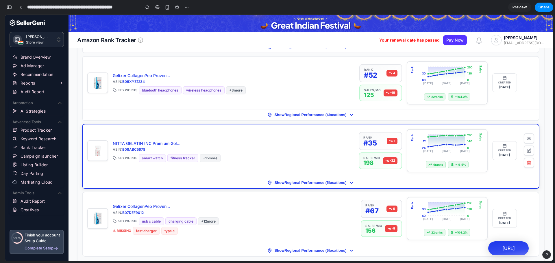
scroll to position [471, 0]
click at [307, 181] on span "Show Regional Performance ( 5 locations)" at bounding box center [310, 182] width 72 height 4
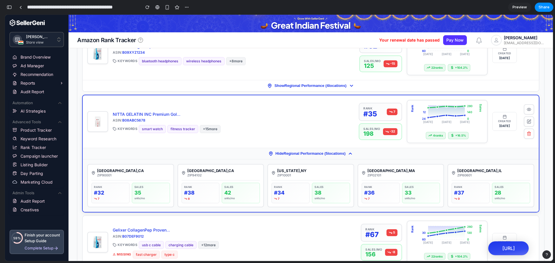
scroll to position [500, 0]
click at [300, 155] on span "Hide Regional Performance ( 5 locations)" at bounding box center [310, 153] width 70 height 4
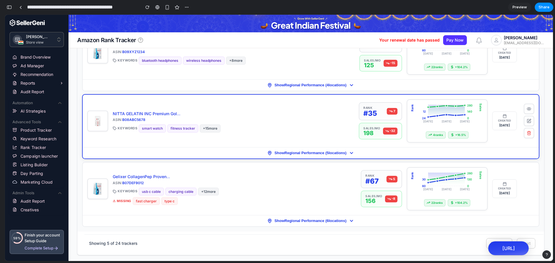
scroll to position [501, 0]
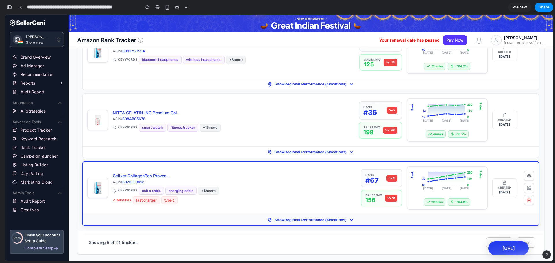
click at [307, 215] on button "Show Regional Performance ( 6 locations)" at bounding box center [311, 219] width 456 height 11
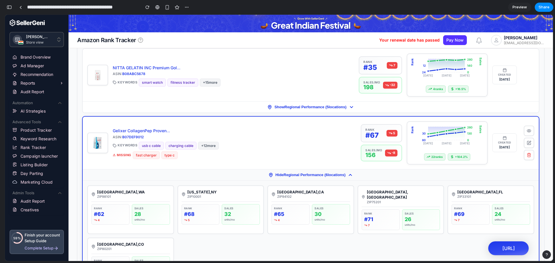
scroll to position [554, 0]
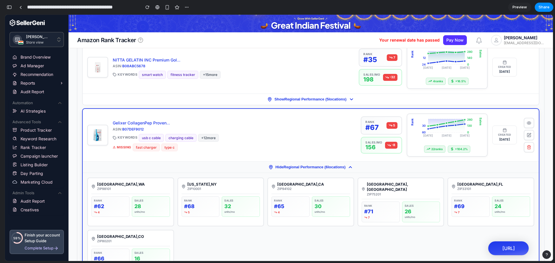
click at [308, 164] on button "Hide Regional Performance ( 6 locations)" at bounding box center [311, 166] width 456 height 11
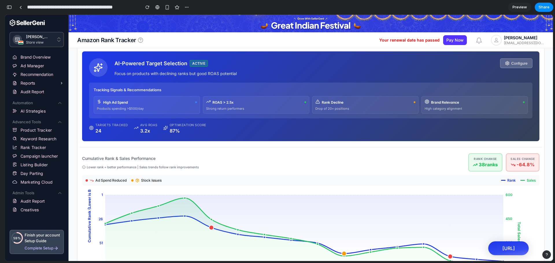
scroll to position [0, 0]
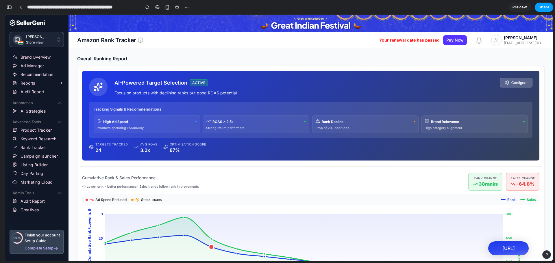
click at [540, 8] on span "Share" at bounding box center [543, 7] width 11 height 6
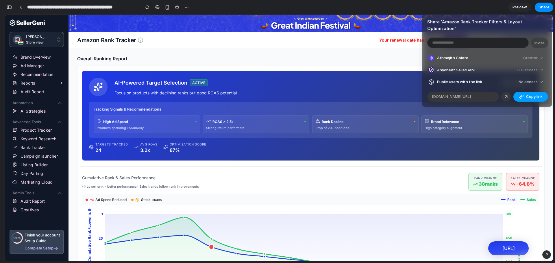
click at [536, 99] on span "Copy link" at bounding box center [534, 97] width 16 height 6
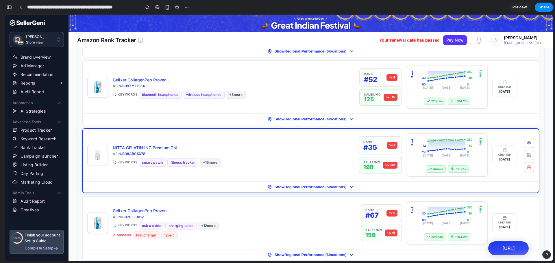
scroll to position [467, 0]
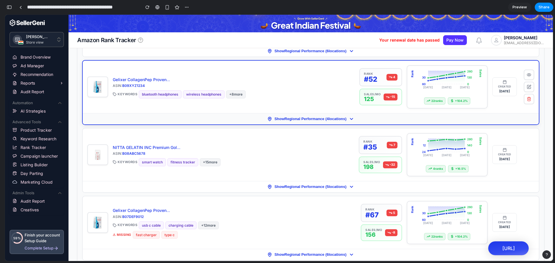
click at [324, 120] on span "Show Regional Performance ( 4 locations)" at bounding box center [310, 119] width 72 height 4
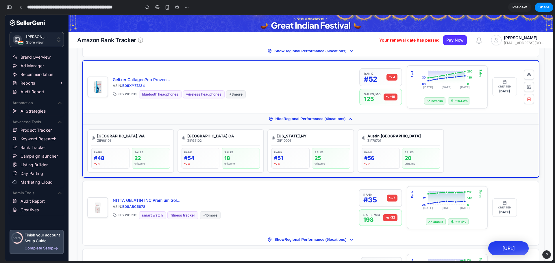
click at [338, 79] on link "Gelixer CollagenPep Proven Premium Japanese Collagen for Joint Pain due to Oste…" at bounding box center [234, 79] width 242 height 5
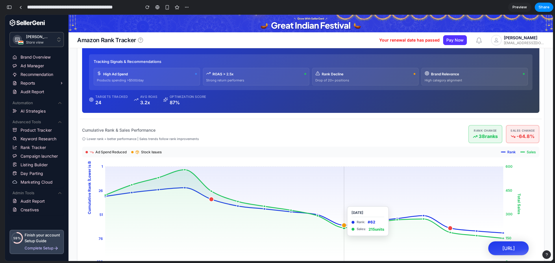
scroll to position [47, 0]
